Goal: Navigation & Orientation: Find specific page/section

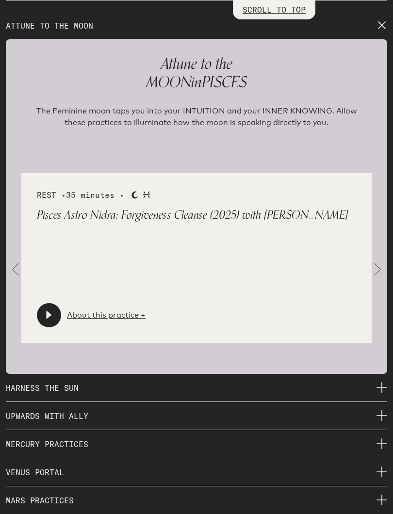
scroll to position [1419, 0]
click at [15, 265] on span at bounding box center [15, 269] width 19 height 19
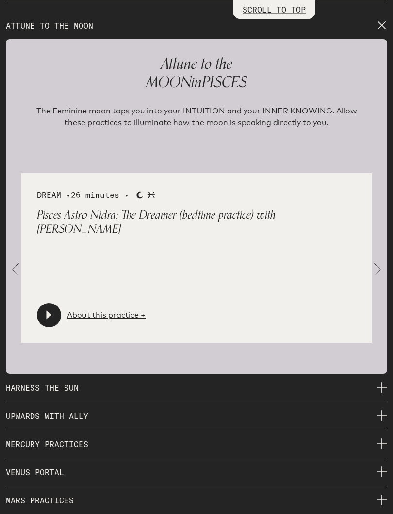
click at [16, 264] on span at bounding box center [15, 269] width 19 height 19
click at [9, 262] on span at bounding box center [15, 269] width 19 height 19
click at [17, 264] on span at bounding box center [15, 269] width 19 height 19
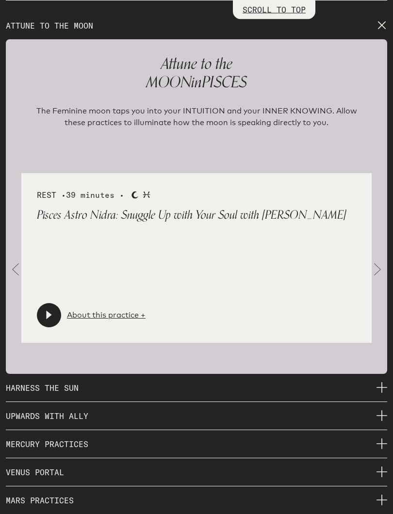
click at [111, 318] on div "About this practice +" at bounding box center [91, 315] width 109 height 24
click at [107, 310] on link "About this practice +" at bounding box center [106, 316] width 79 height 12
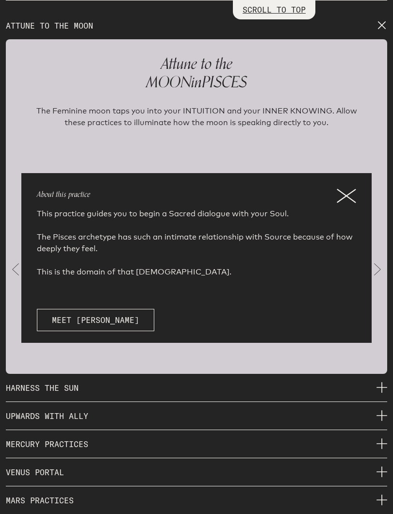
click at [344, 190] on icon at bounding box center [346, 196] width 18 height 13
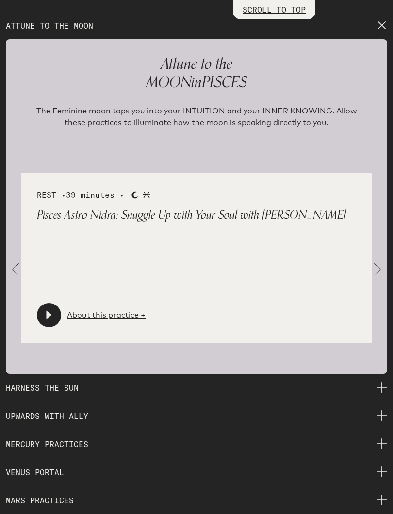
click at [8, 266] on span at bounding box center [15, 269] width 19 height 19
click at [17, 262] on span at bounding box center [15, 269] width 19 height 19
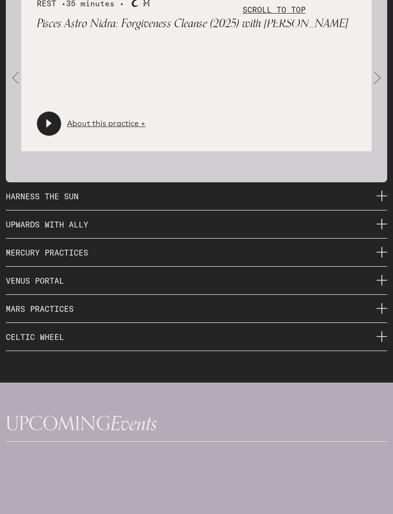
scroll to position [1611, 0]
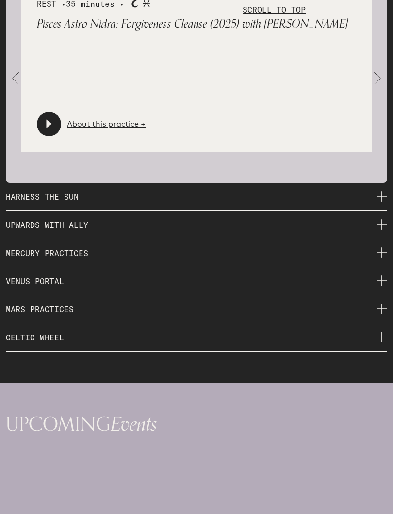
click at [381, 191] on icon at bounding box center [381, 196] width 11 height 11
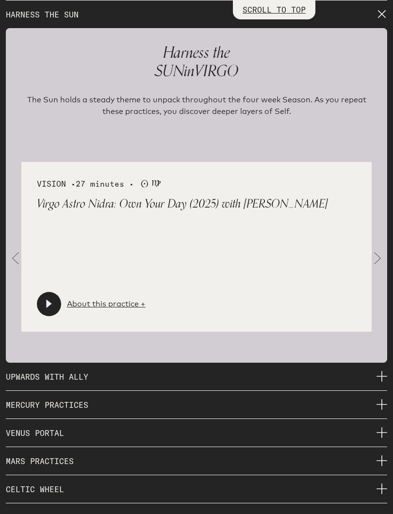
scroll to position [1460, 0]
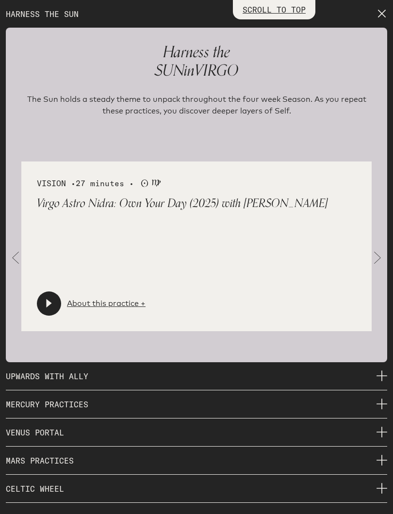
click at [14, 252] on span at bounding box center [15, 257] width 19 height 19
click at [108, 298] on link "About this practice +" at bounding box center [106, 304] width 79 height 12
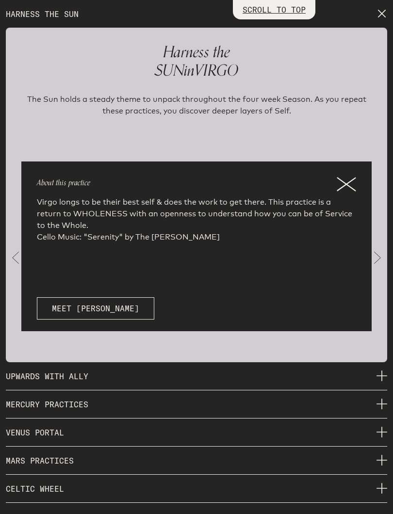
click at [350, 181] on icon at bounding box center [345, 184] width 19 height 15
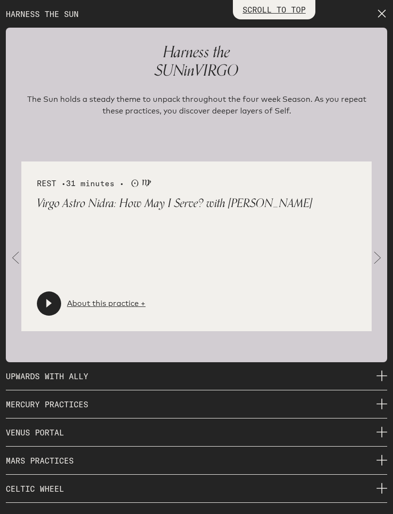
click at [45, 299] on icon at bounding box center [49, 304] width 10 height 10
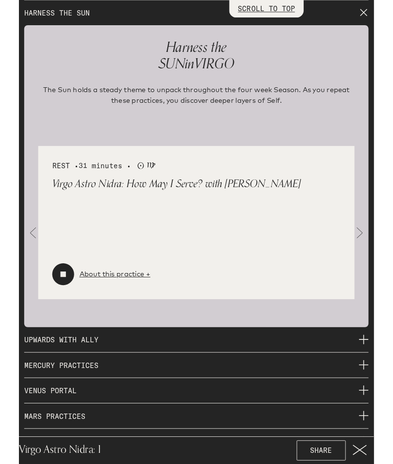
scroll to position [1510, 0]
